Goal: Check status: Check status

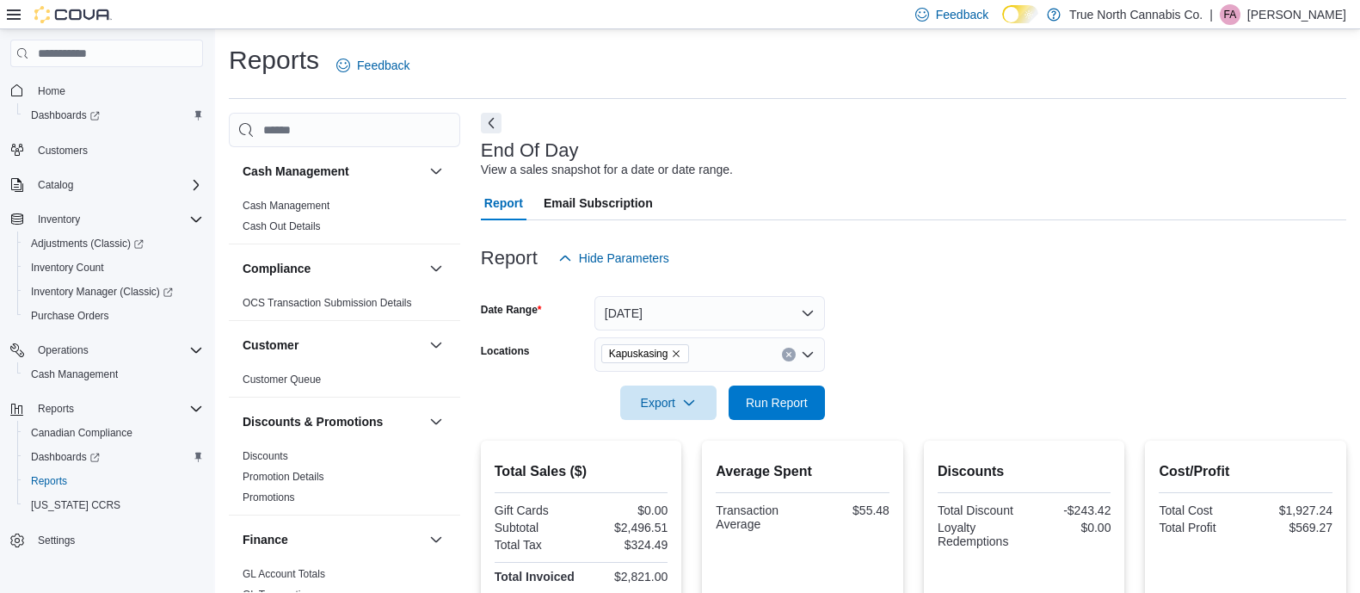
scroll to position [378, 0]
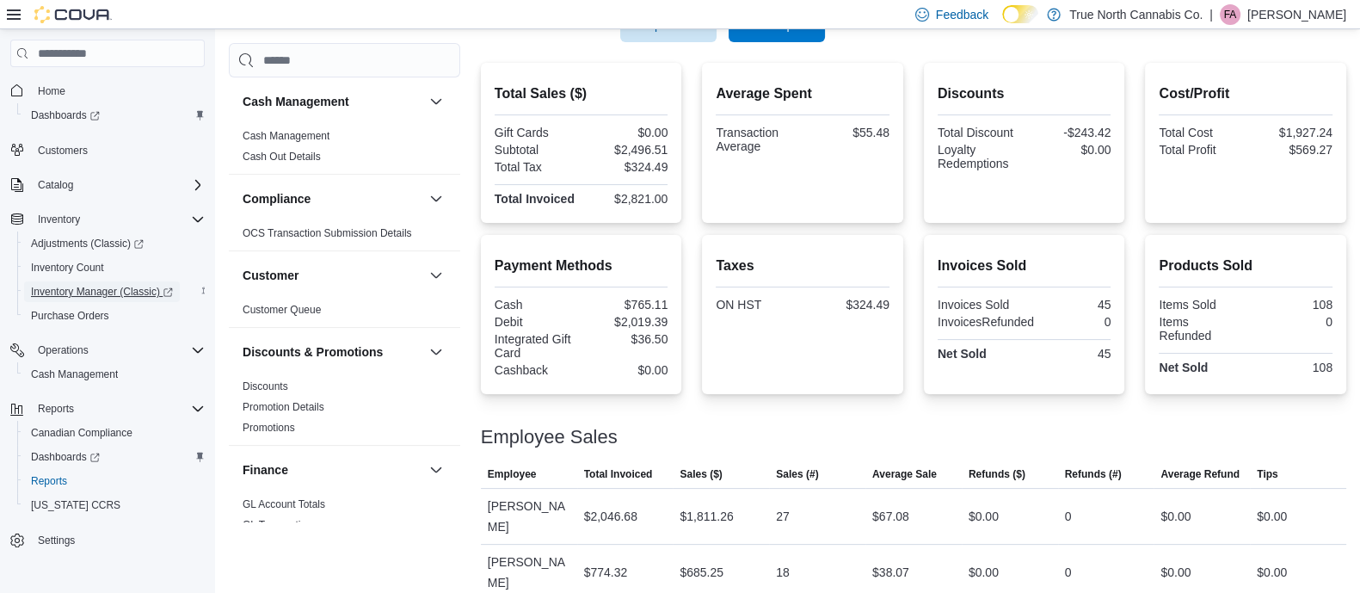
click at [100, 288] on span "Inventory Manager (Classic)" at bounding box center [102, 292] width 142 height 14
click at [80, 261] on span "Inventory Count" at bounding box center [67, 268] width 73 height 14
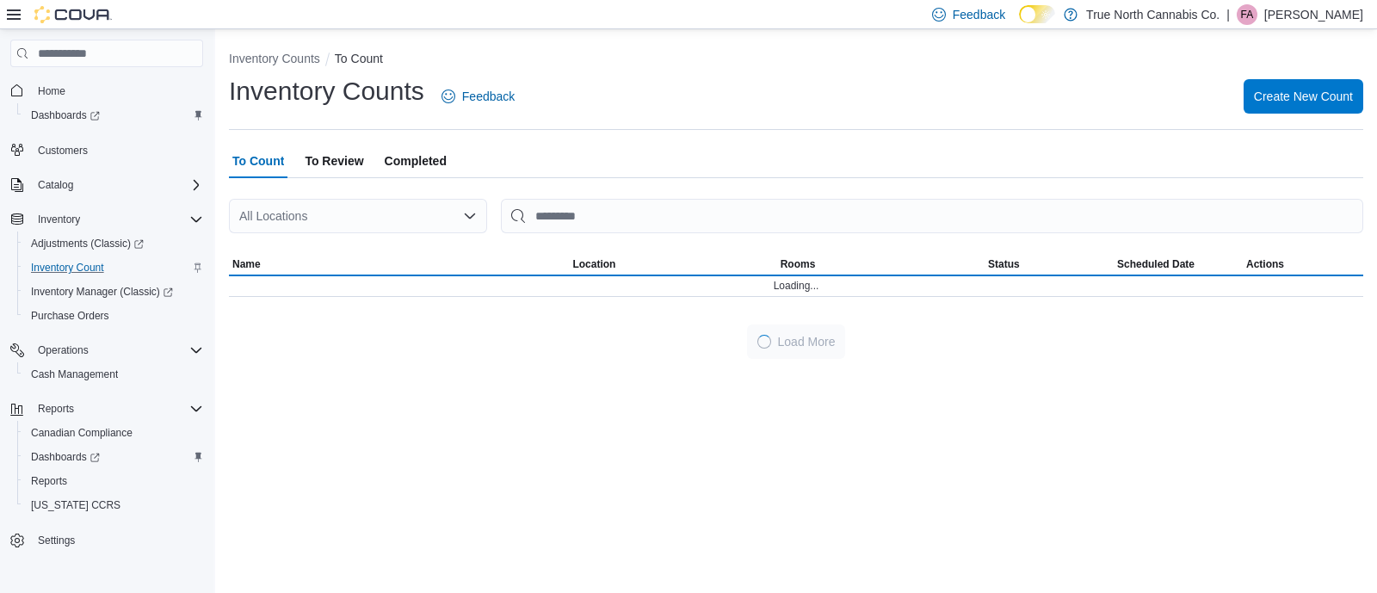
click at [384, 214] on div "All Locations" at bounding box center [358, 216] width 258 height 34
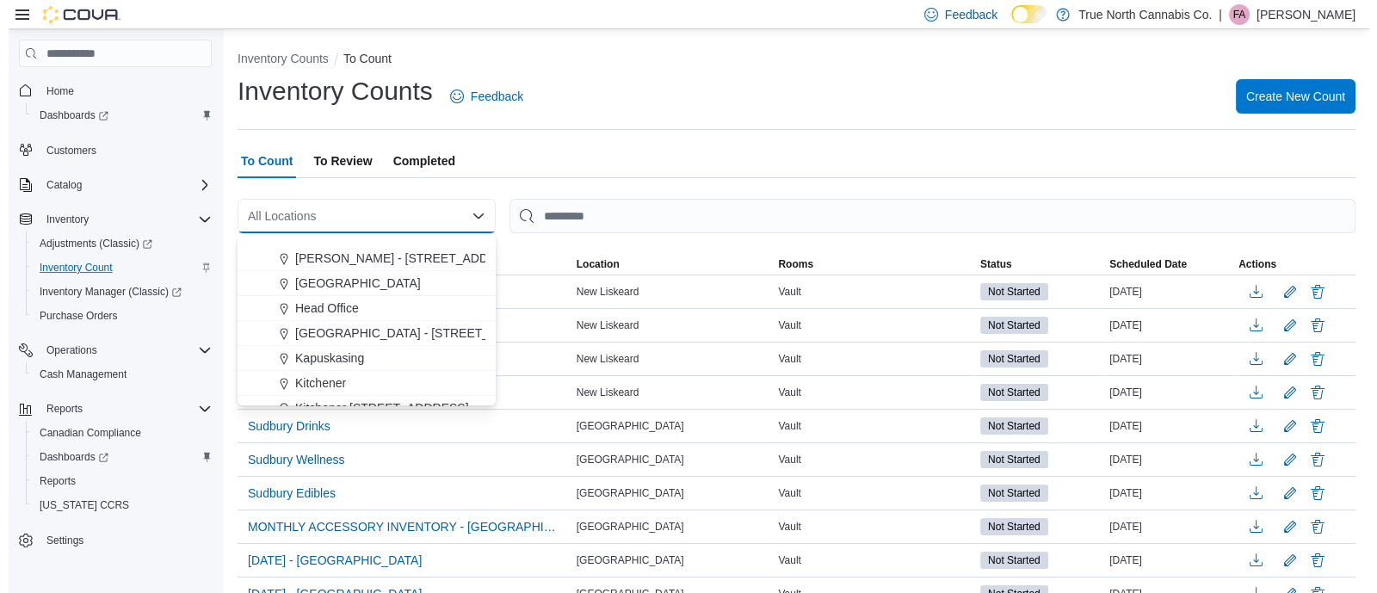
scroll to position [538, 0]
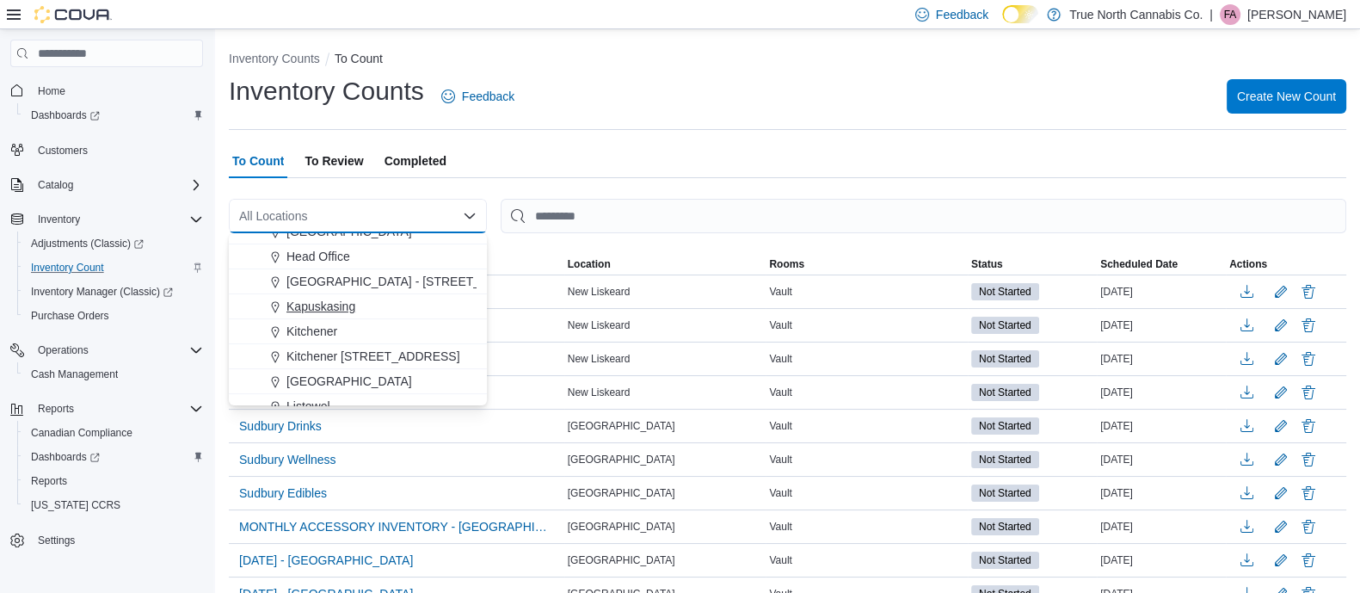
click at [325, 296] on button "Kapuskasing" at bounding box center [358, 306] width 258 height 25
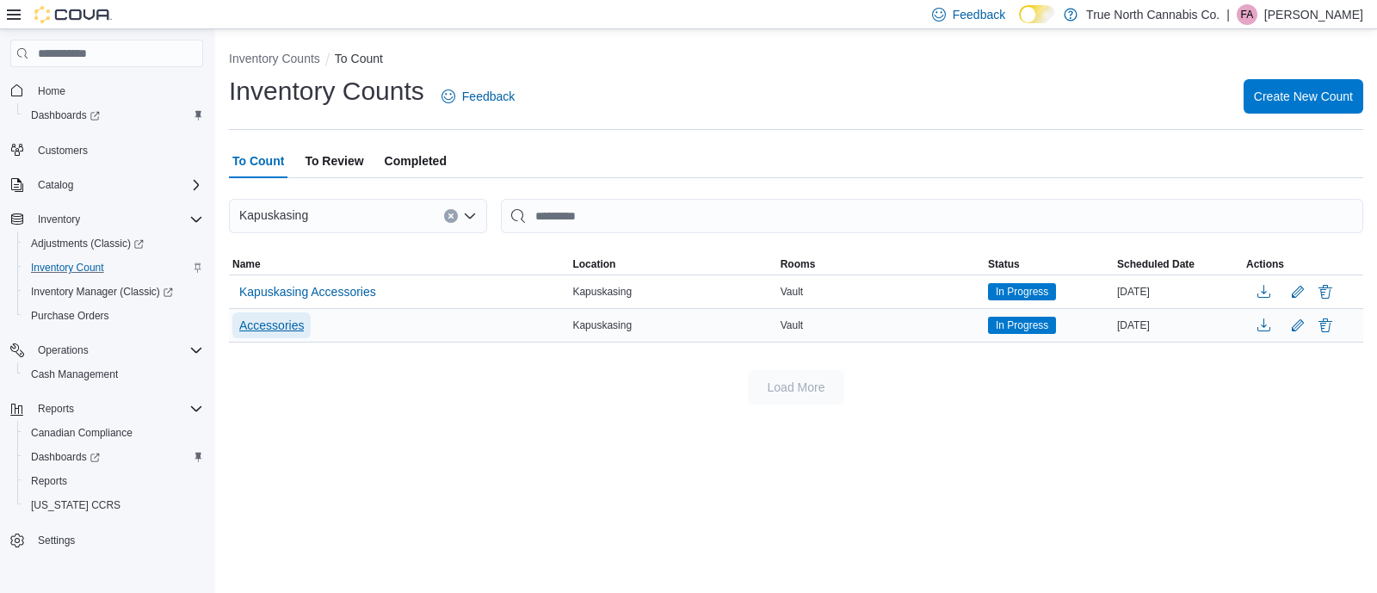
click at [256, 318] on span "Accessories" at bounding box center [271, 325] width 65 height 17
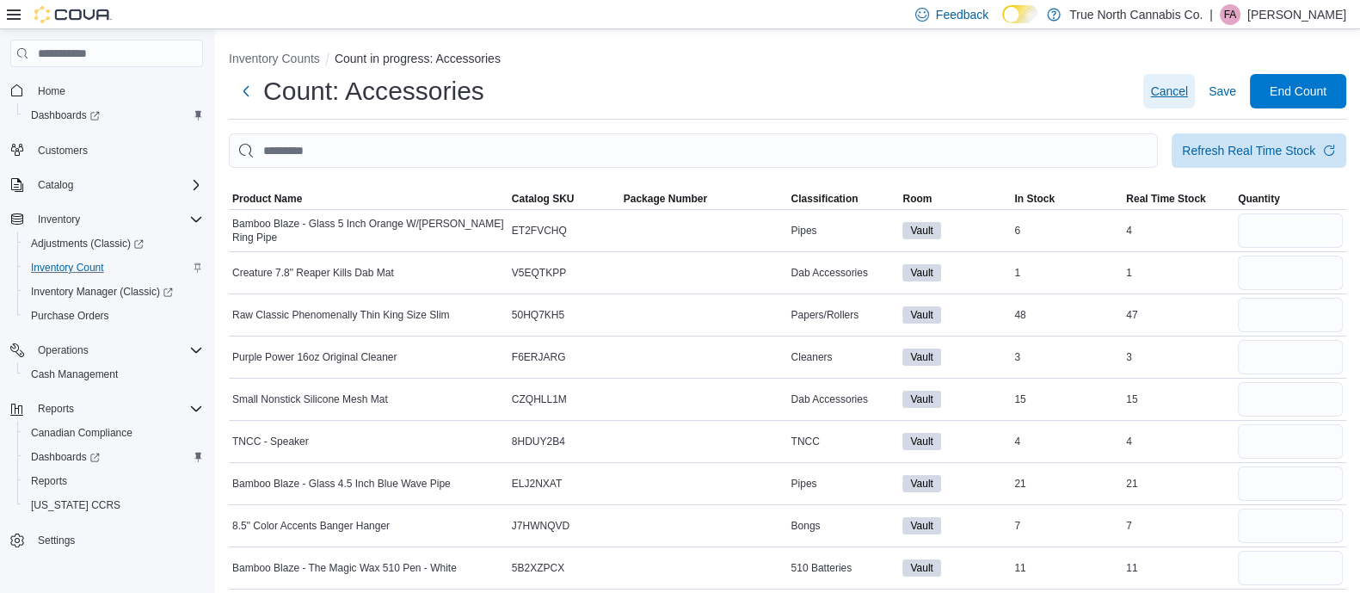
click at [1183, 92] on span "Cancel" at bounding box center [1170, 91] width 38 height 17
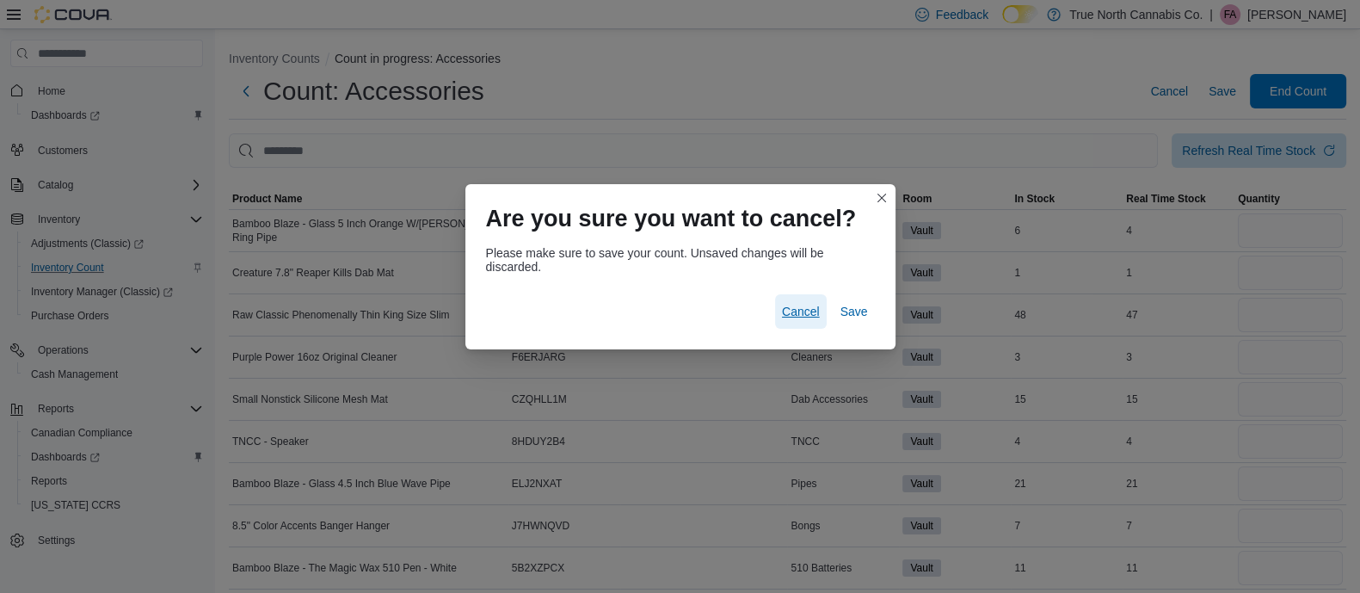
click at [798, 318] on span "Cancel" at bounding box center [801, 311] width 38 height 17
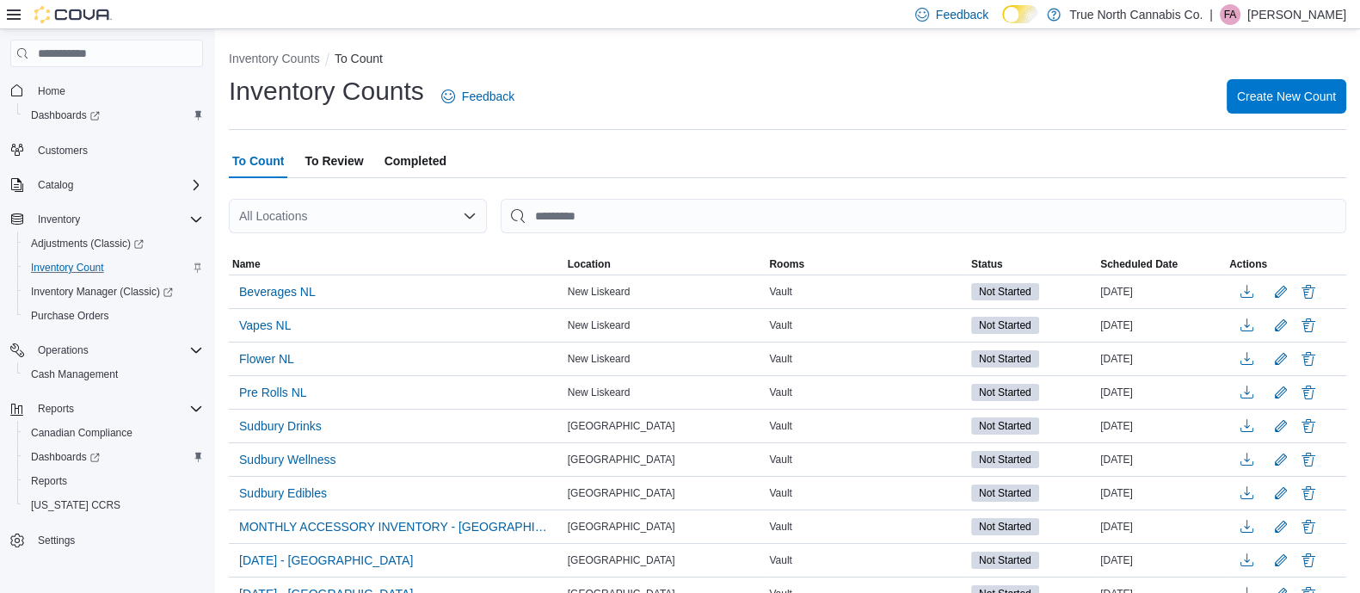
drag, startPoint x: 330, startPoint y: 167, endPoint x: 361, endPoint y: 166, distance: 31.9
click at [331, 164] on span "To Review" at bounding box center [334, 161] width 59 height 34
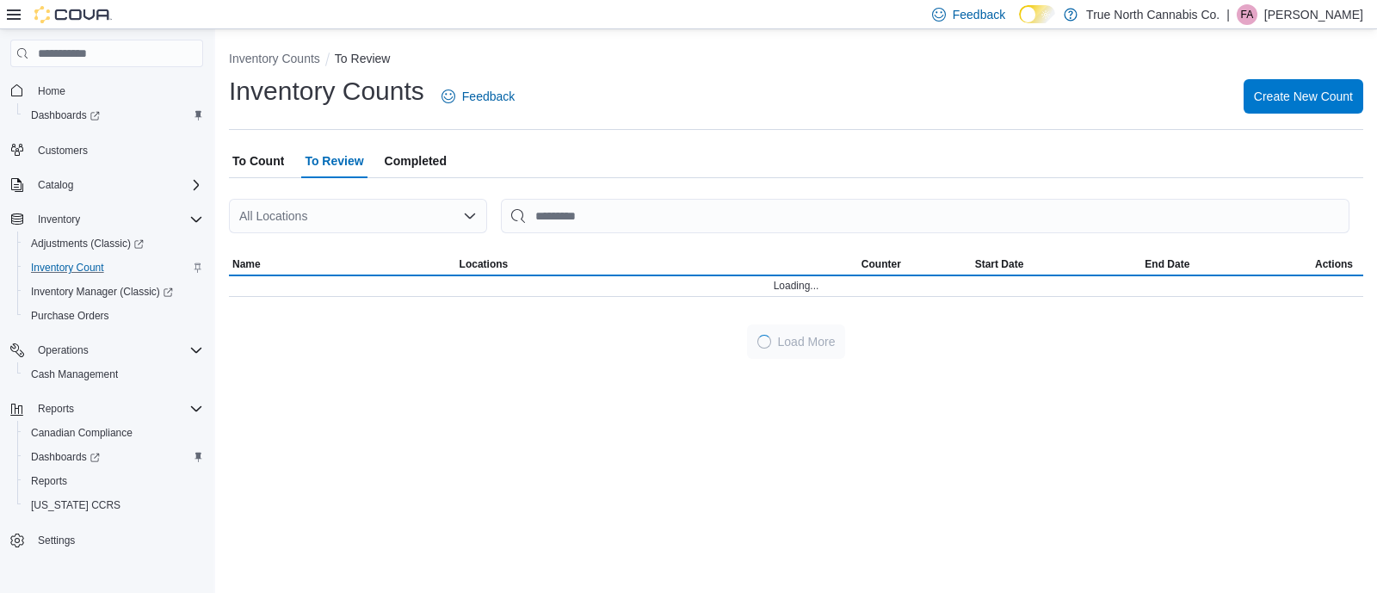
click at [461, 213] on div "All Locations" at bounding box center [358, 216] width 258 height 34
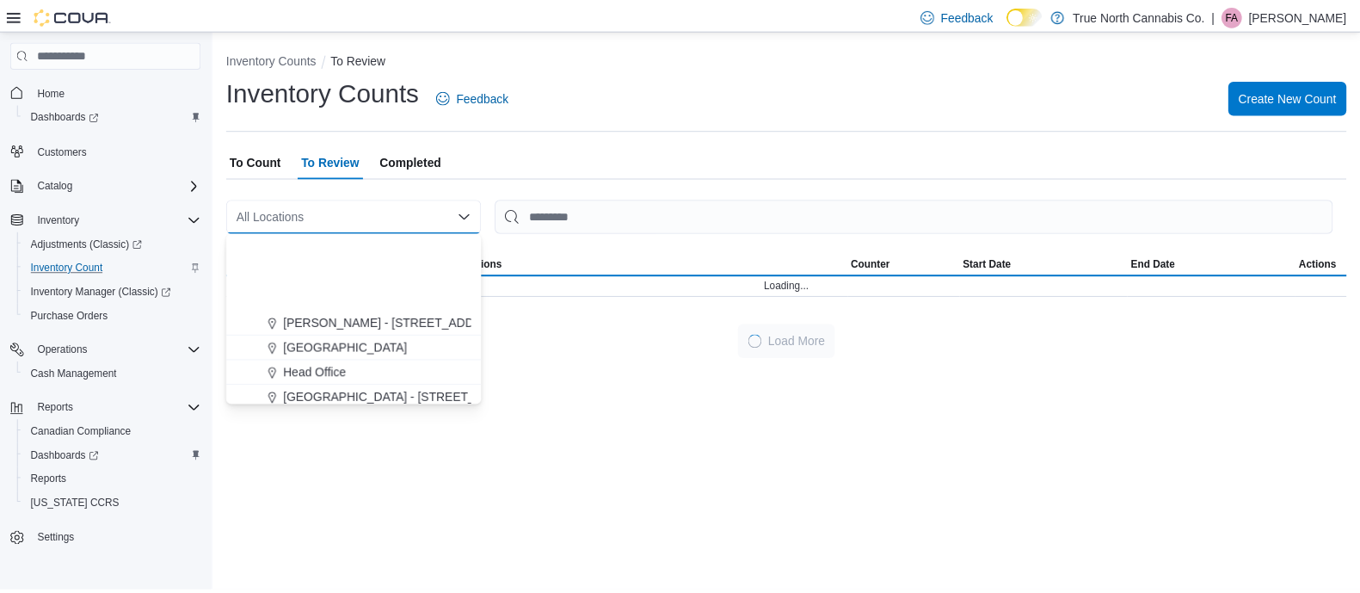
scroll to position [538, 0]
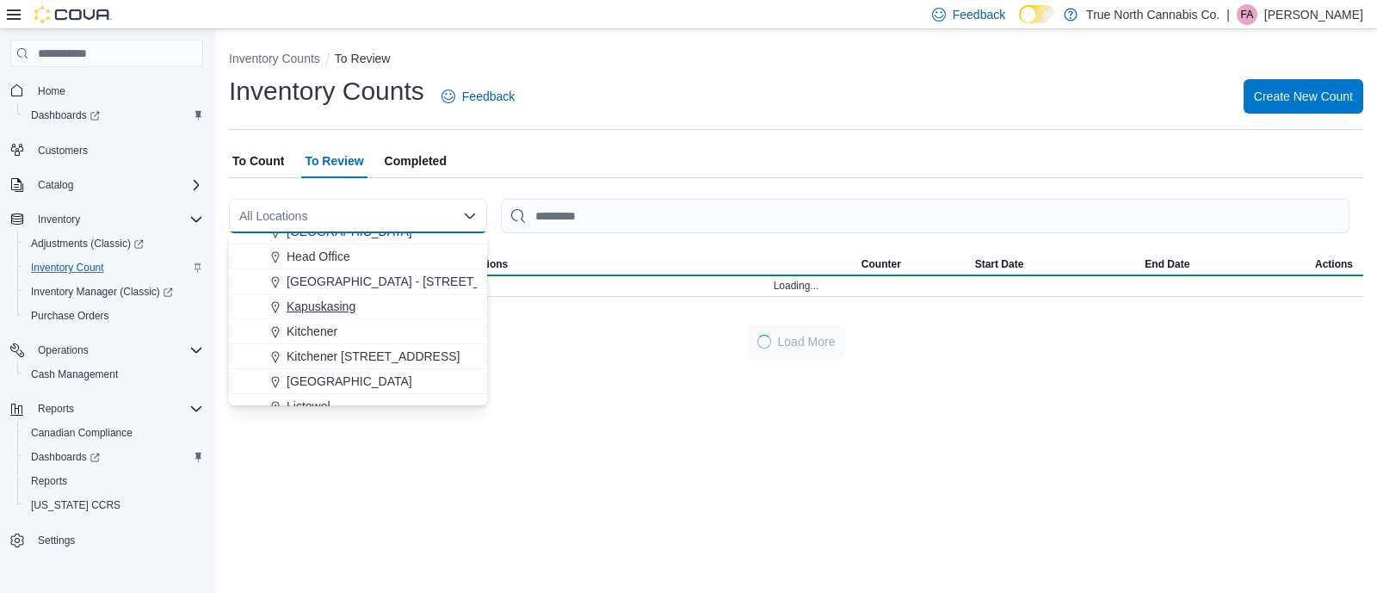
click at [324, 303] on span "Kapuskasing" at bounding box center [321, 306] width 69 height 17
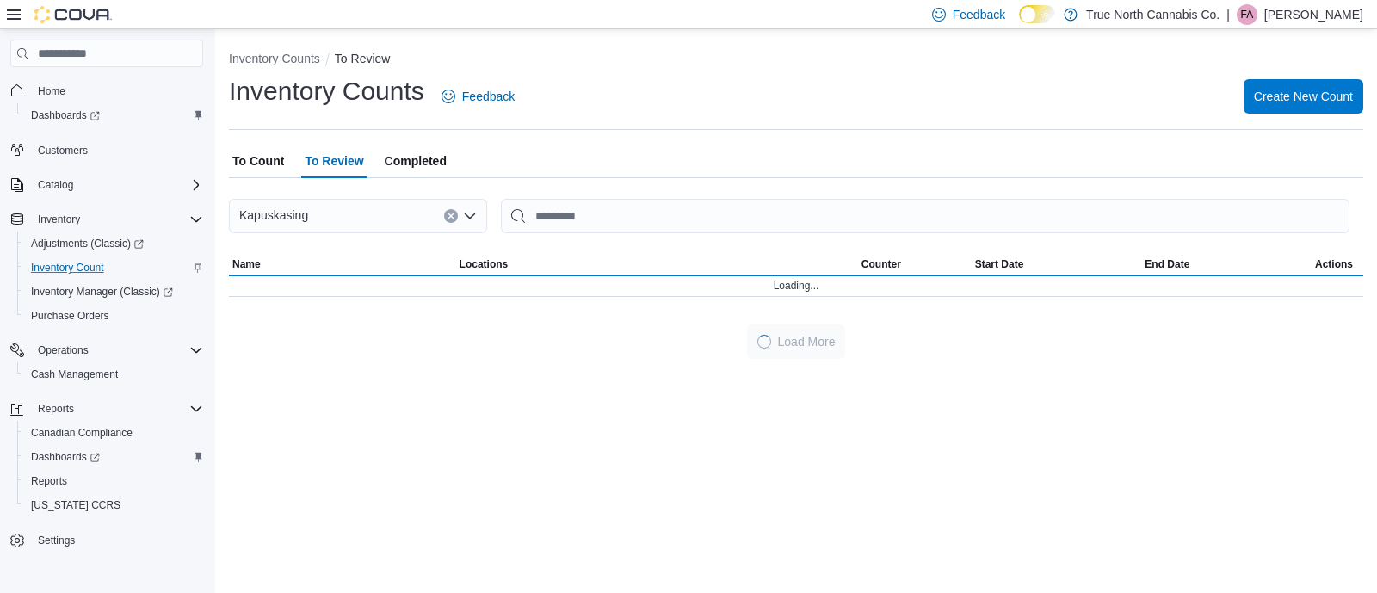
click at [589, 135] on div "Inventory Counts To Review Inventory Counts Feedback Create New Count To Count …" at bounding box center [796, 200] width 1162 height 343
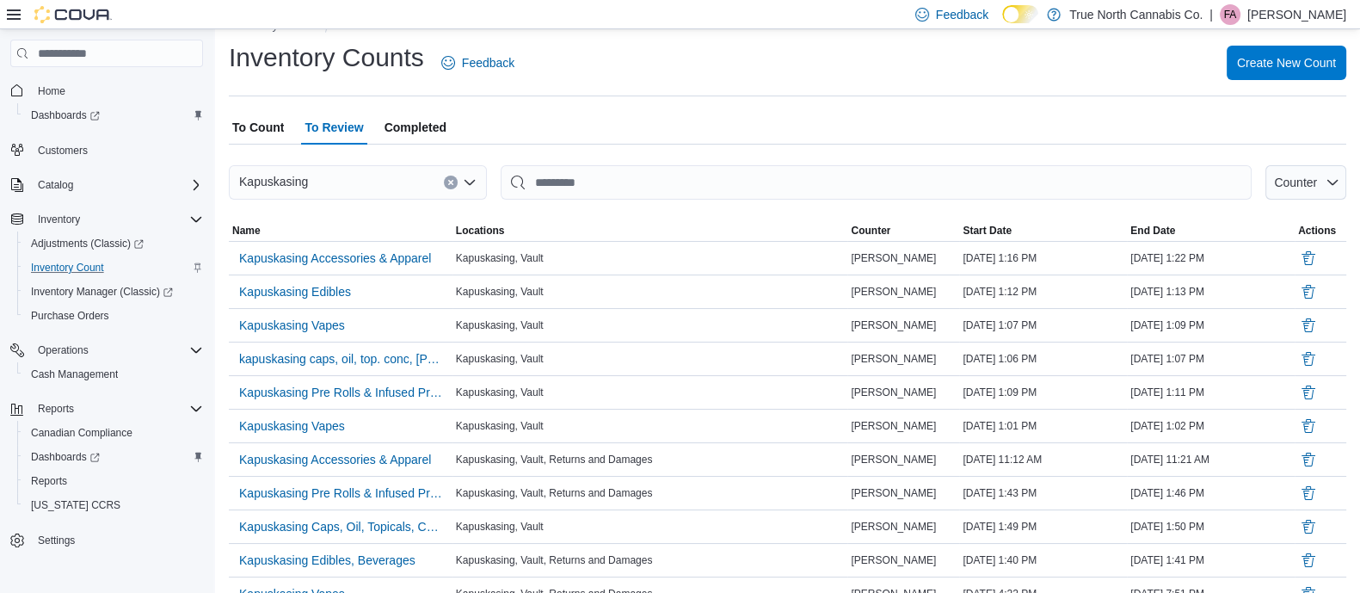
scroll to position [0, 0]
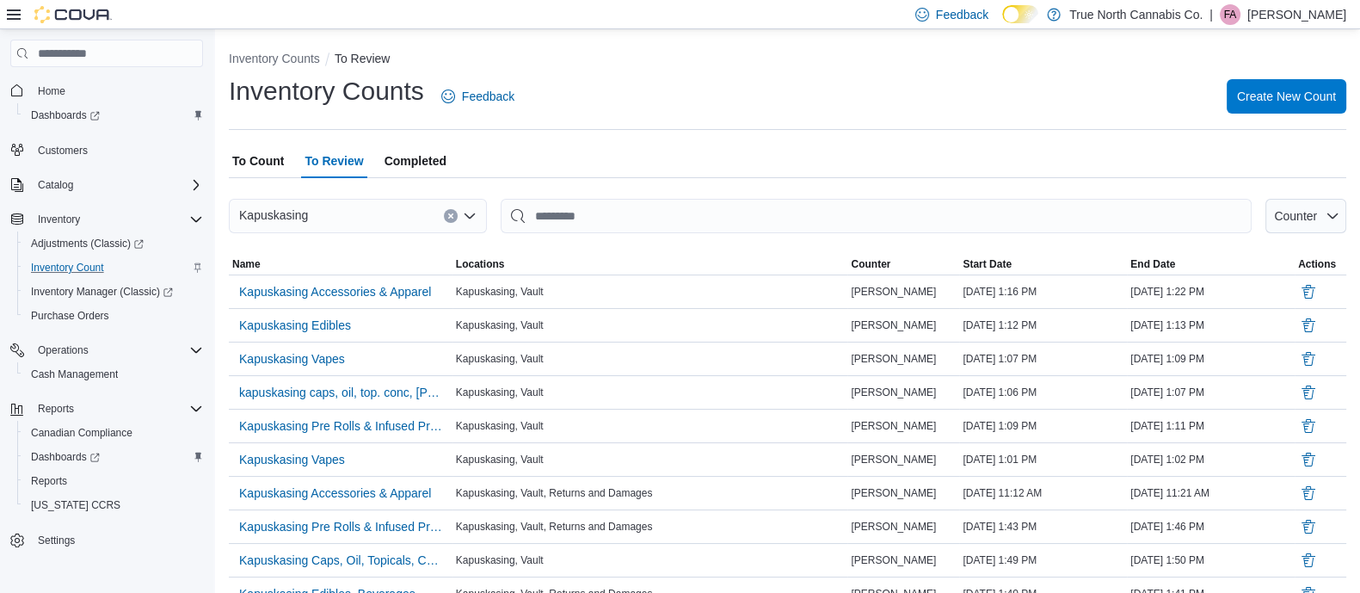
click at [435, 170] on span "Completed" at bounding box center [416, 161] width 62 height 34
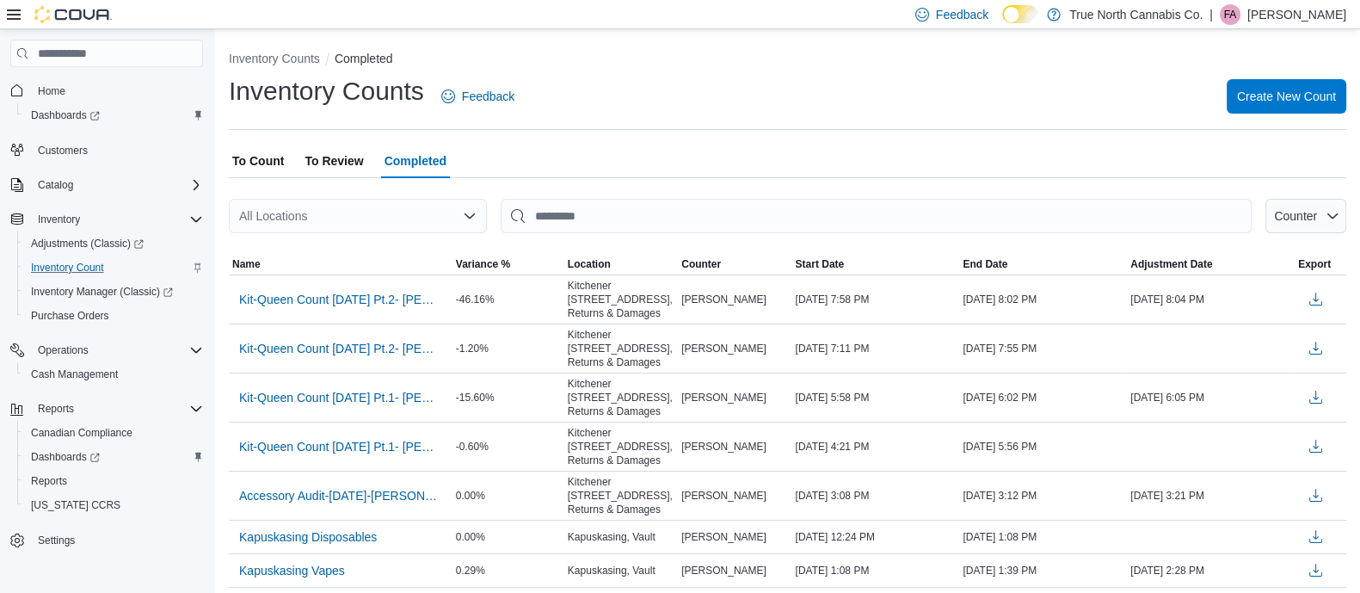
click at [392, 214] on div "All Locations" at bounding box center [358, 216] width 258 height 34
click at [370, 207] on div "All Locations Combo box. Selected. Combo box input. All Locations. Type some te…" at bounding box center [358, 216] width 258 height 34
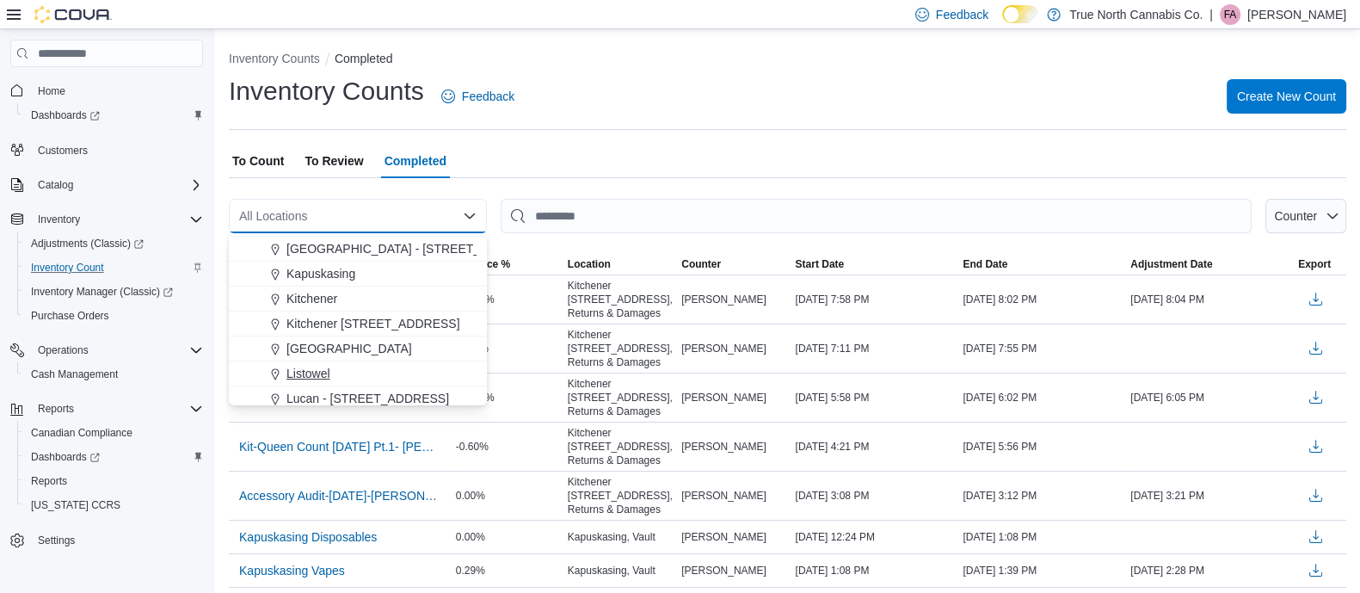
scroll to position [538, 0]
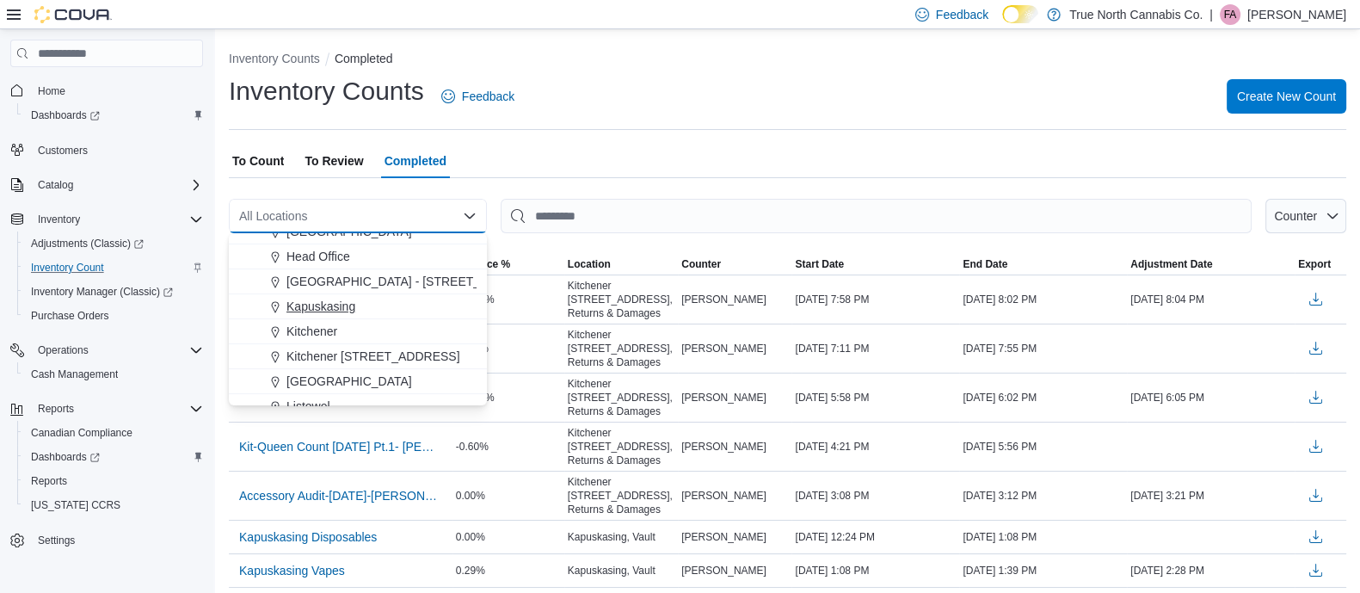
click at [326, 310] on span "Kapuskasing" at bounding box center [321, 306] width 69 height 17
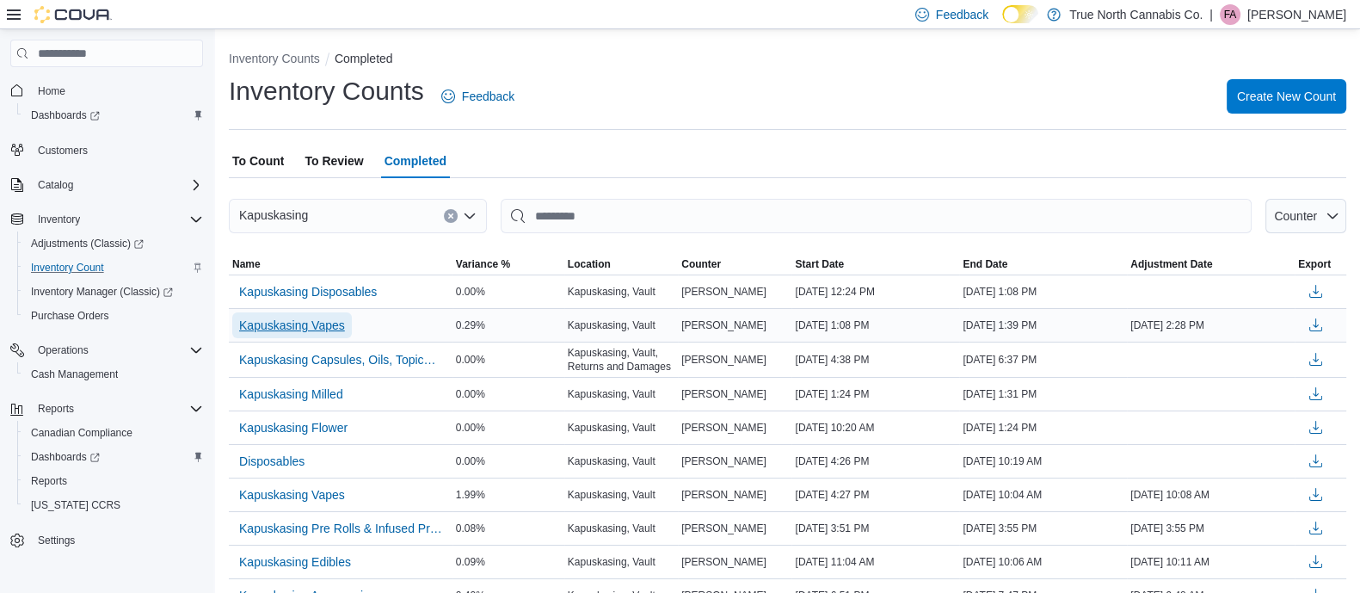
click at [328, 321] on span "Kapuskasing Vapes" at bounding box center [292, 325] width 106 height 17
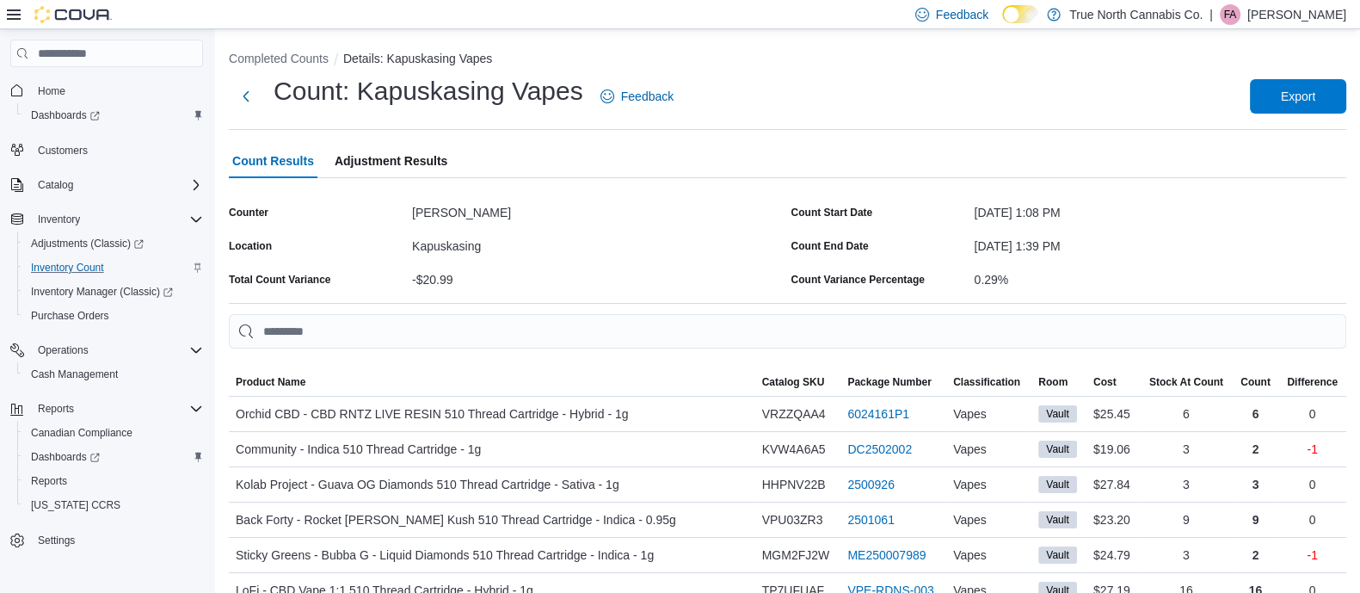
click at [398, 166] on span "Adjustment Results" at bounding box center [391, 161] width 113 height 34
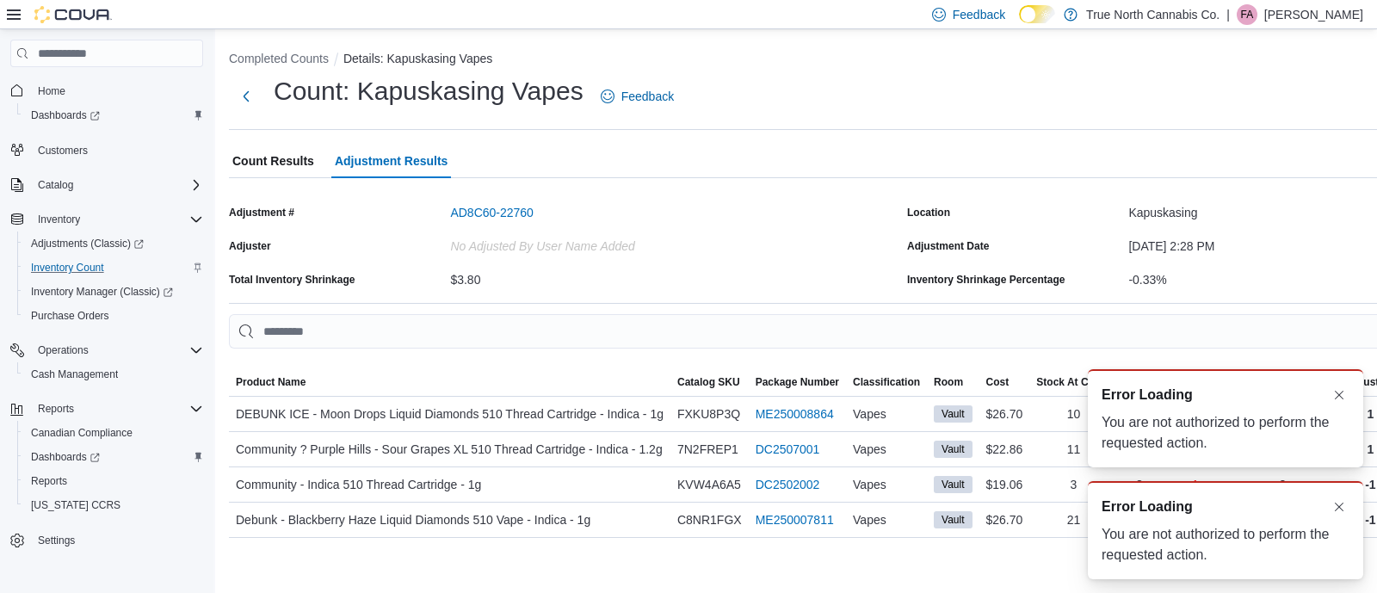
click at [1347, 498] on div "A new notification appears Error Loading You are not authorized to perform the …" at bounding box center [1205, 474] width 344 height 238
click at [1336, 509] on button "Dismiss toast" at bounding box center [1339, 506] width 21 height 21
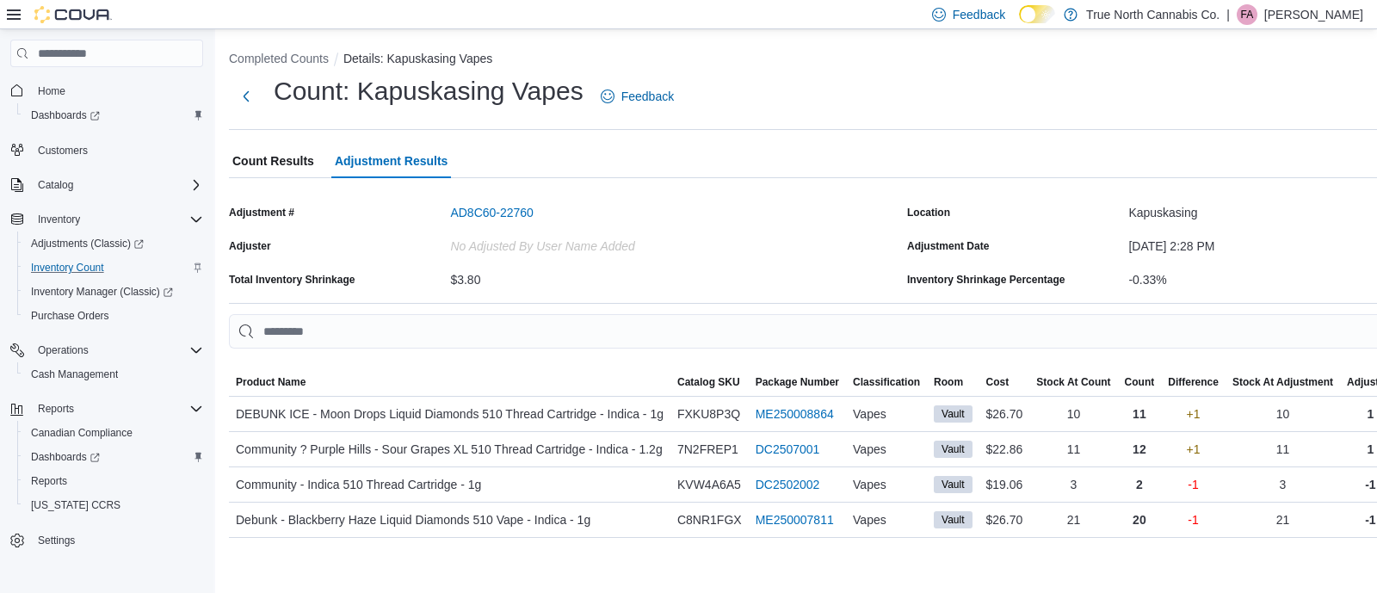
click at [1299, 12] on p "Fiona Anderson" at bounding box center [1313, 14] width 99 height 21
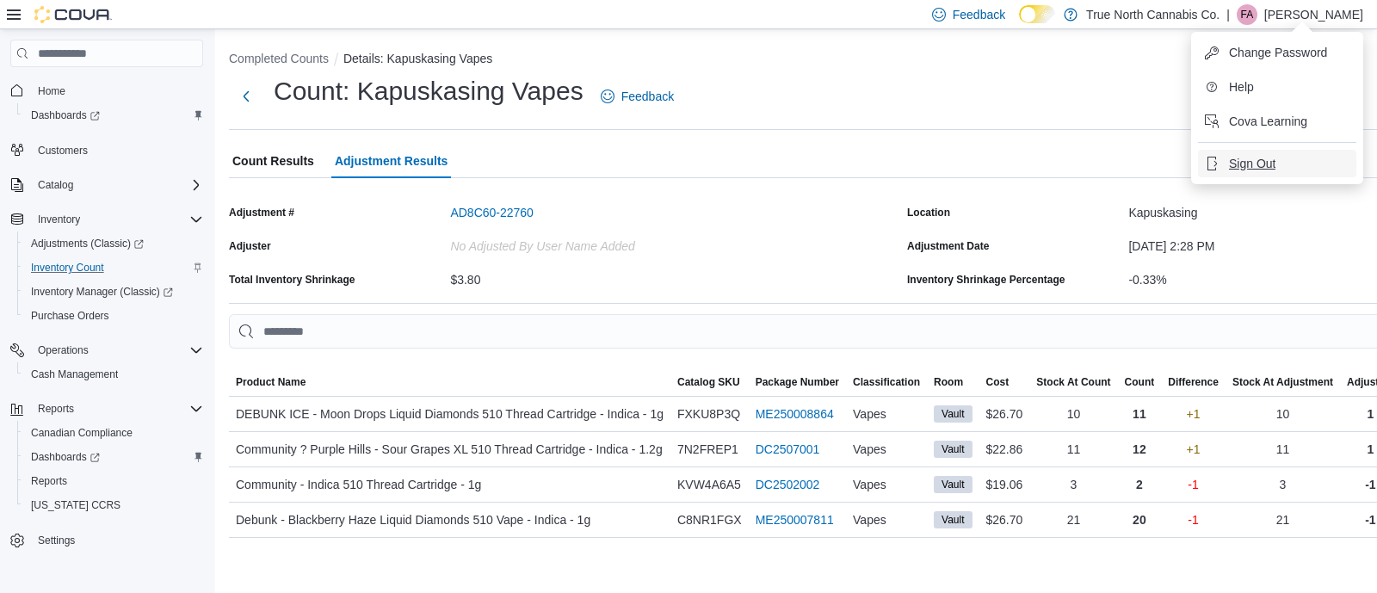
click at [1237, 157] on span "Sign Out" at bounding box center [1252, 163] width 46 height 17
